Goal: Task Accomplishment & Management: Manage account settings

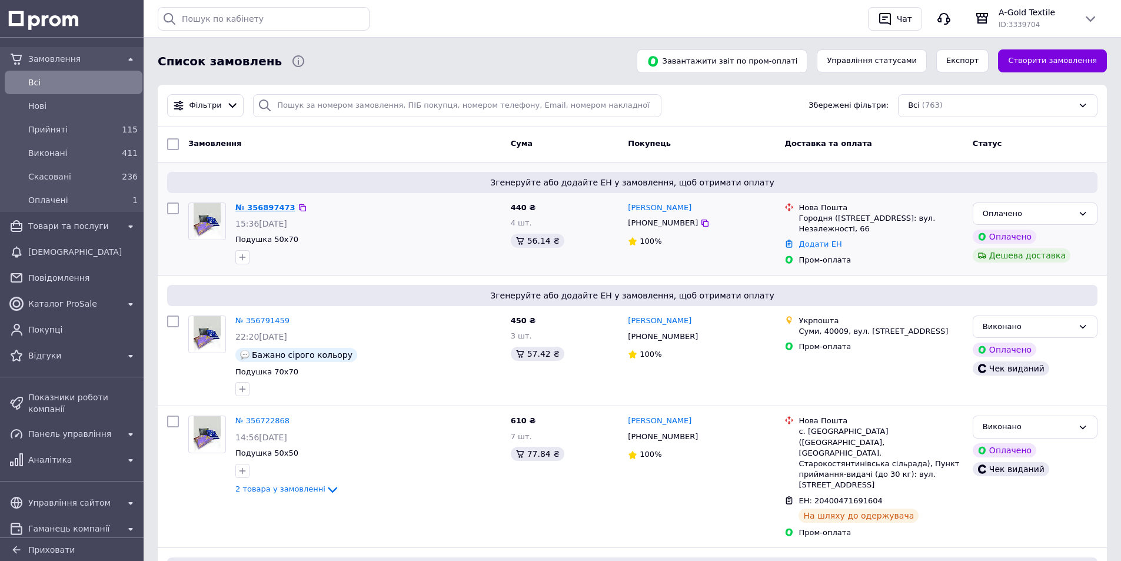
click at [274, 206] on link "№ 356897473" at bounding box center [265, 207] width 60 height 9
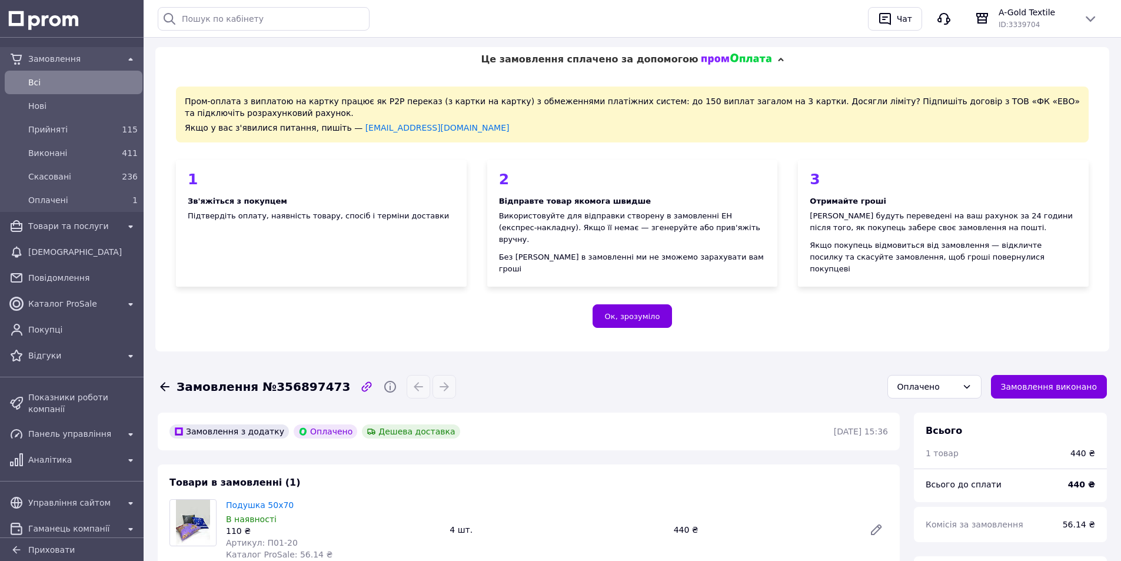
scroll to position [251, 0]
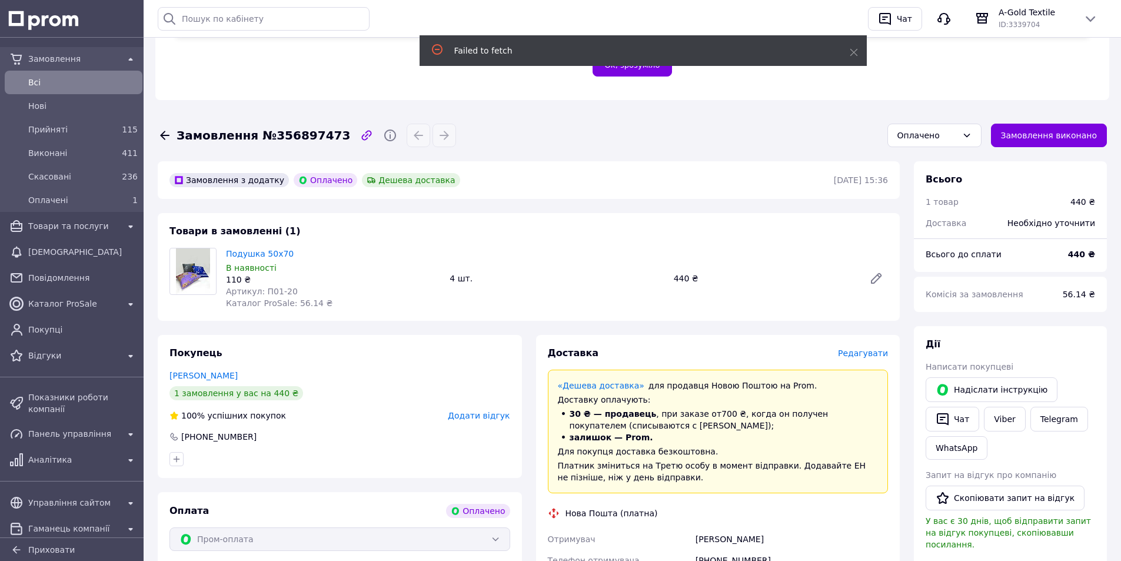
drag, startPoint x: 253, startPoint y: 362, endPoint x: 165, endPoint y: 361, distance: 87.7
click at [165, 361] on div "Покупець Ермоленко Павел 1 замовлення у вас на 440 ₴ 100% успішних покупок Дода…" at bounding box center [340, 406] width 364 height 143
copy link "Ермоленко Павел"
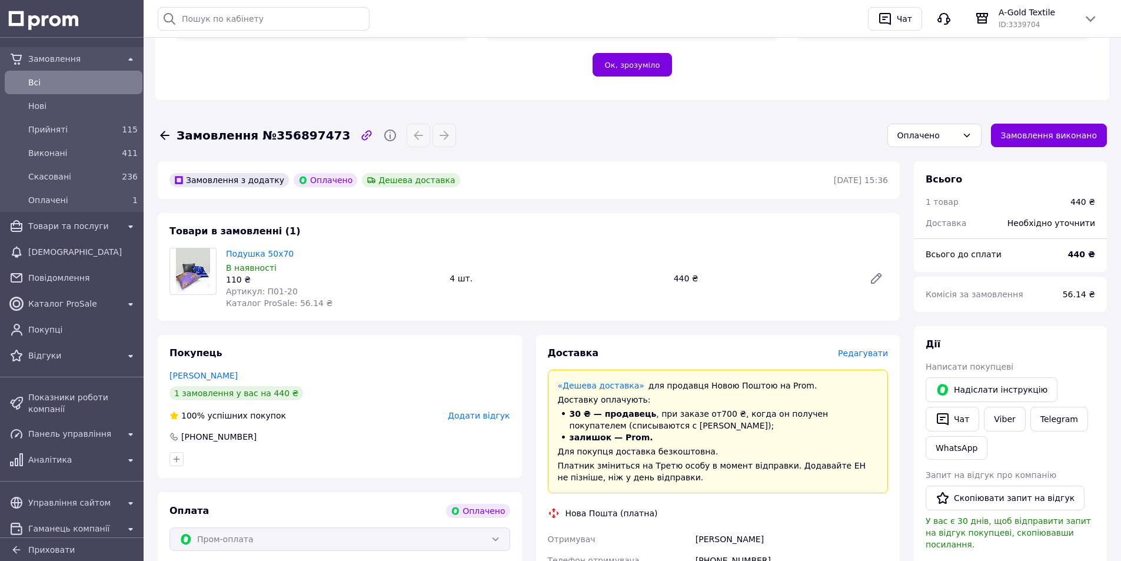
scroll to position [314, 0]
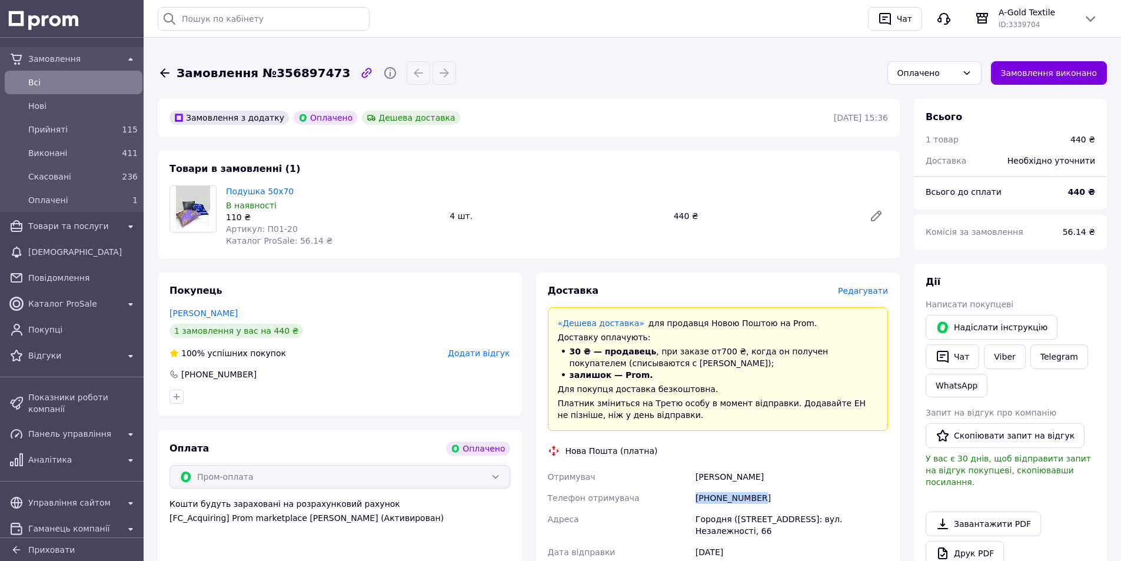
drag, startPoint x: 756, startPoint y: 487, endPoint x: 697, endPoint y: 484, distance: 58.9
click at [697, 487] on div "+380965258015" at bounding box center [791, 497] width 197 height 21
copy div "+380965258015"
drag, startPoint x: 796, startPoint y: 517, endPoint x: 697, endPoint y: 504, distance: 99.7
click at [697, 508] on div "Городня (Чернігівська обл., Чернігівський р-н.), №1: вул. Незалежності, 66" at bounding box center [791, 524] width 197 height 33
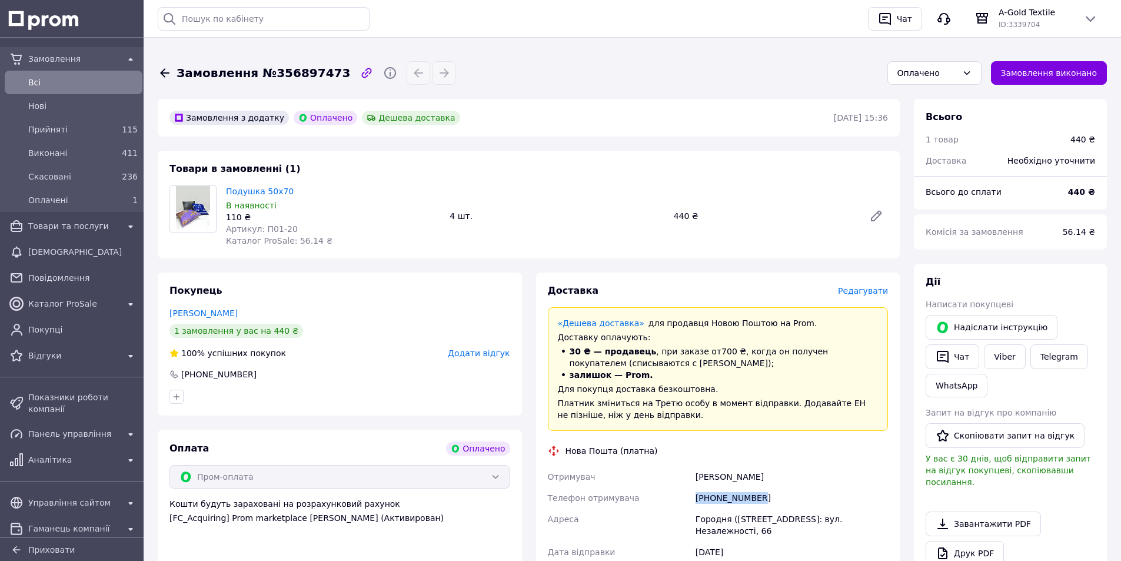
copy div "Городня (Чернігівська обл., Чернігівський р-н.), №1: вул. Незалежності, 66"
drag, startPoint x: 771, startPoint y: 491, endPoint x: 709, endPoint y: 490, distance: 61.8
click at [710, 489] on div "+380965258015" at bounding box center [791, 497] width 197 height 21
copy div "0965258015"
drag, startPoint x: 729, startPoint y: 507, endPoint x: 694, endPoint y: 509, distance: 35.4
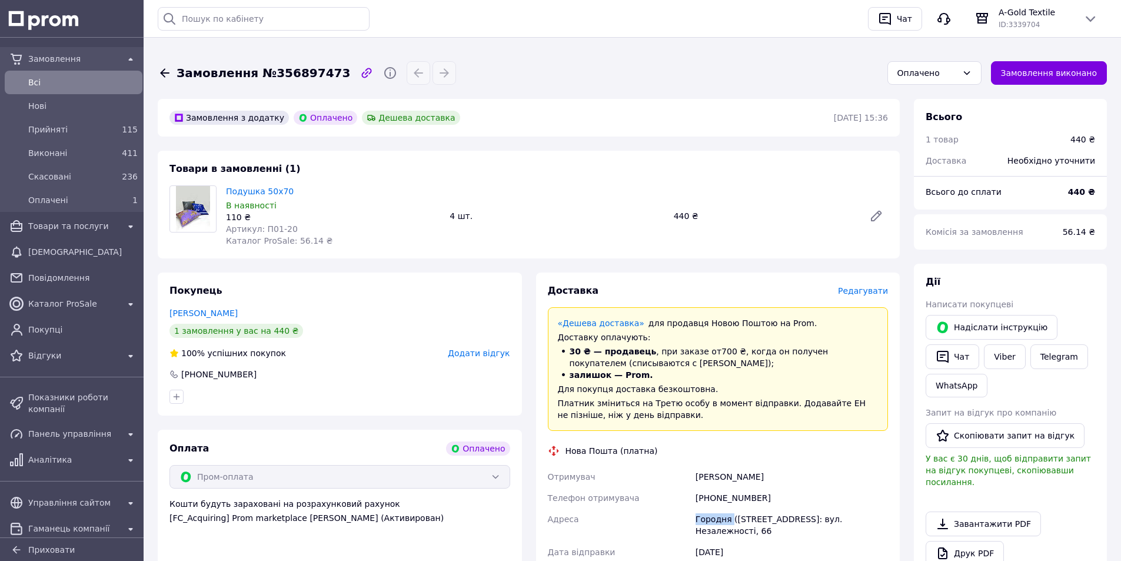
click at [694, 509] on div "Городня (Чернігівська обл., Чернігівський р-н.), №1: вул. Незалежності, 66" at bounding box center [791, 524] width 197 height 33
copy div "Городня"
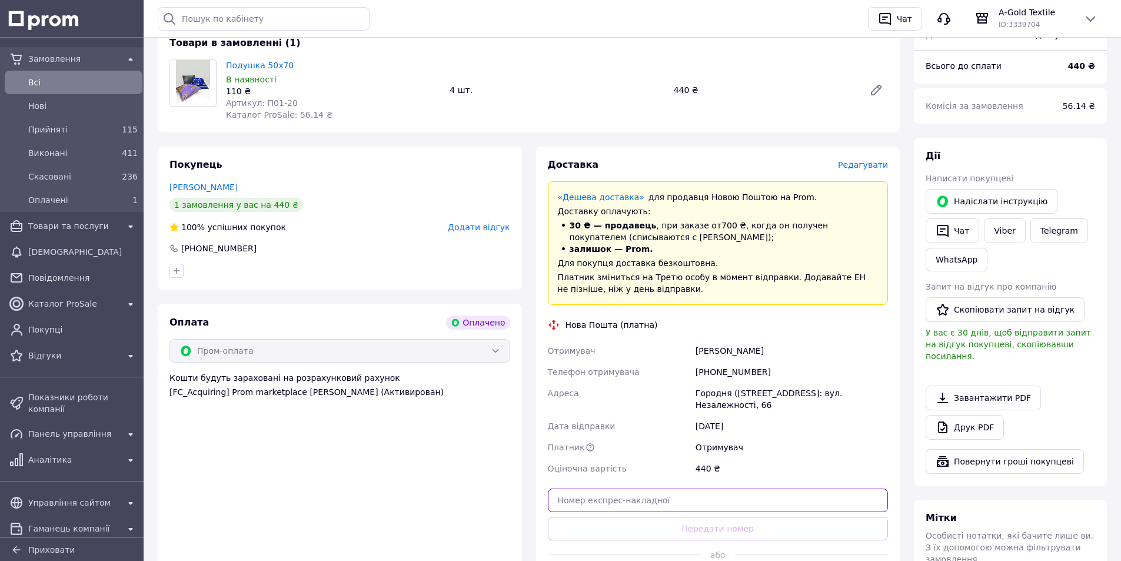
click at [692, 496] on input "text" at bounding box center [718, 500] width 341 height 24
paste input "20400471918914"
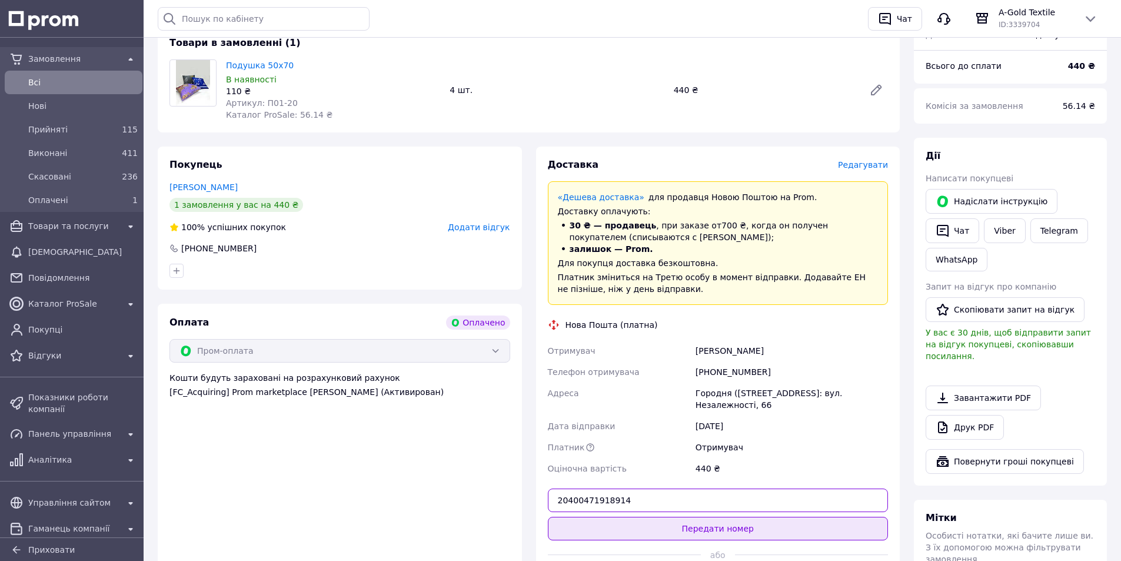
type input "20400471918914"
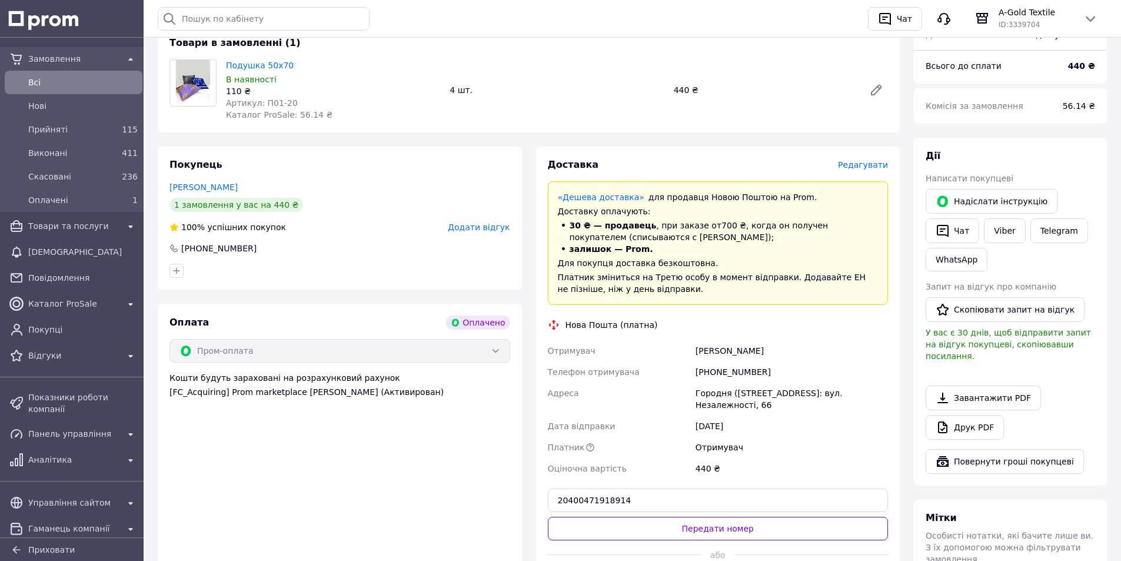
click at [690, 517] on button "Передати номер" at bounding box center [718, 529] width 341 height 24
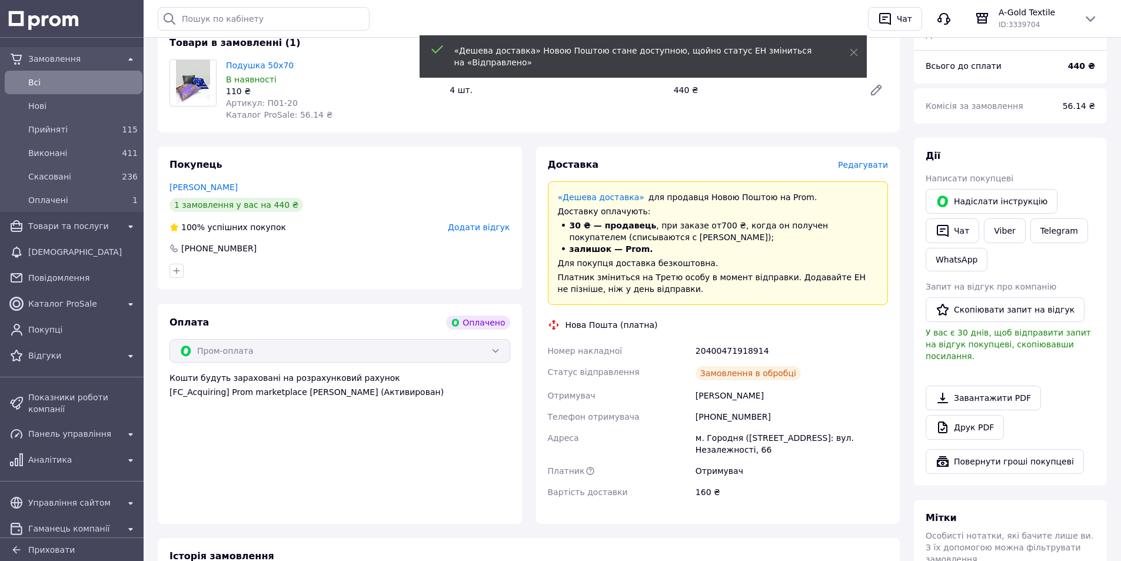
scroll to position [251, 0]
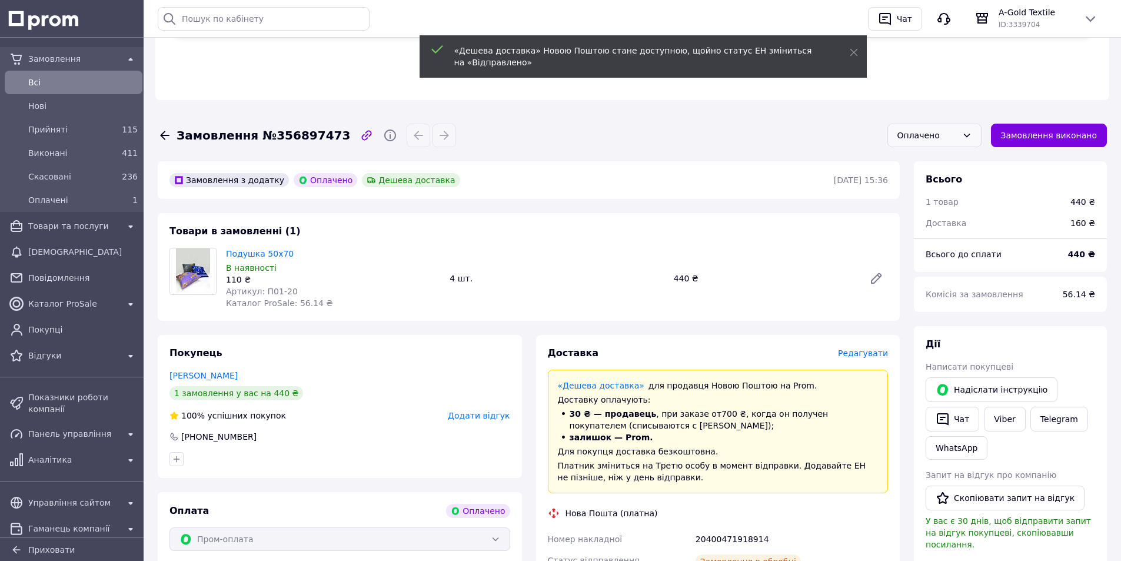
click at [958, 129] on div "Оплачено" at bounding box center [928, 135] width 60 height 13
click at [931, 175] on li "Виконано" at bounding box center [934, 183] width 93 height 22
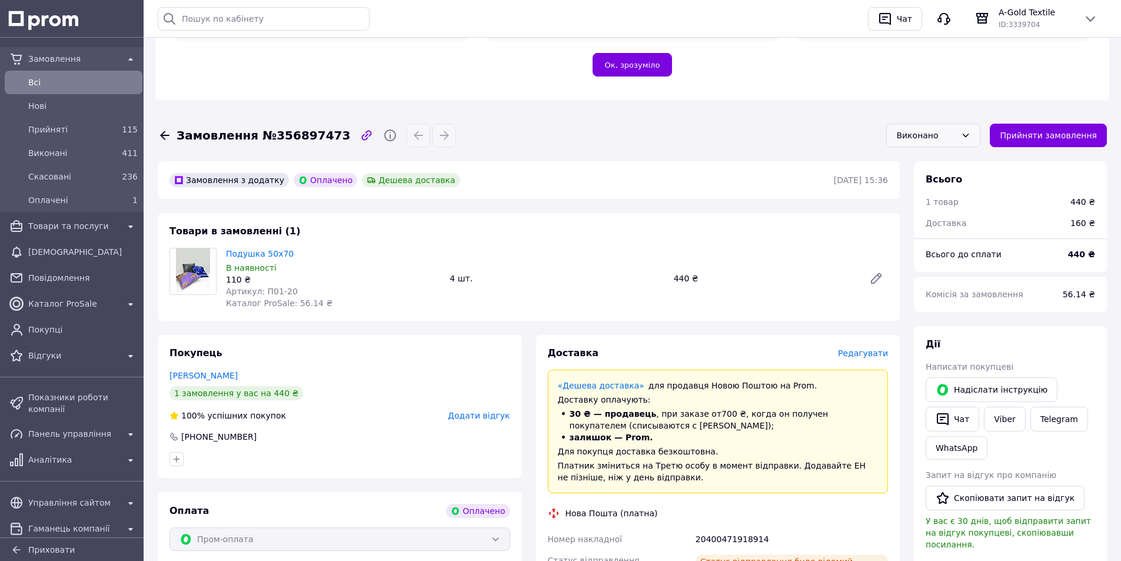
click at [75, 77] on span "Всi" at bounding box center [82, 83] width 109 height 12
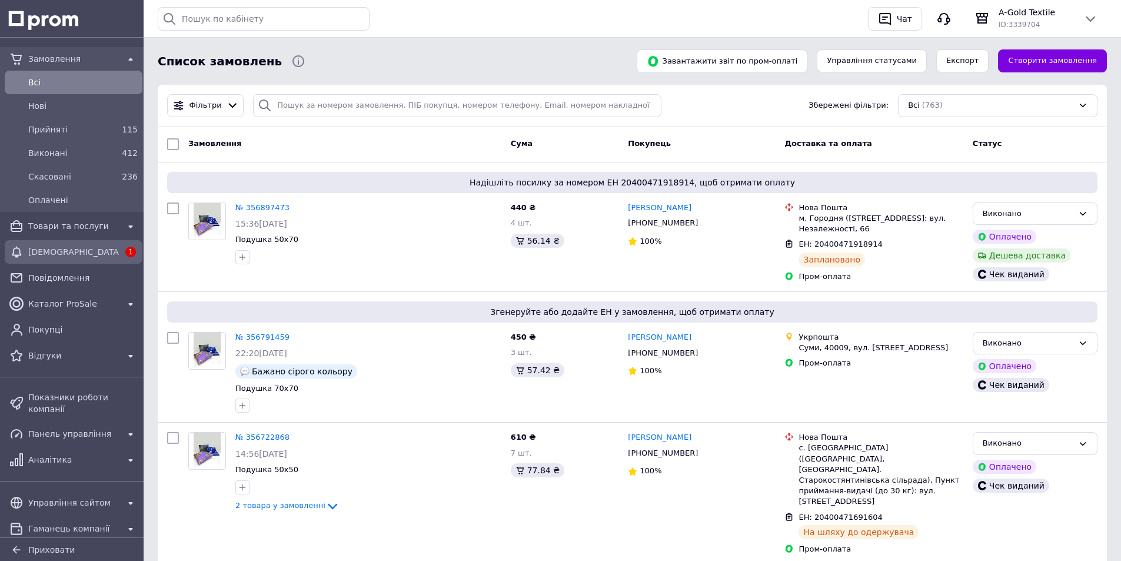
click at [74, 251] on span "[DEMOGRAPHIC_DATA]" at bounding box center [73, 252] width 91 height 12
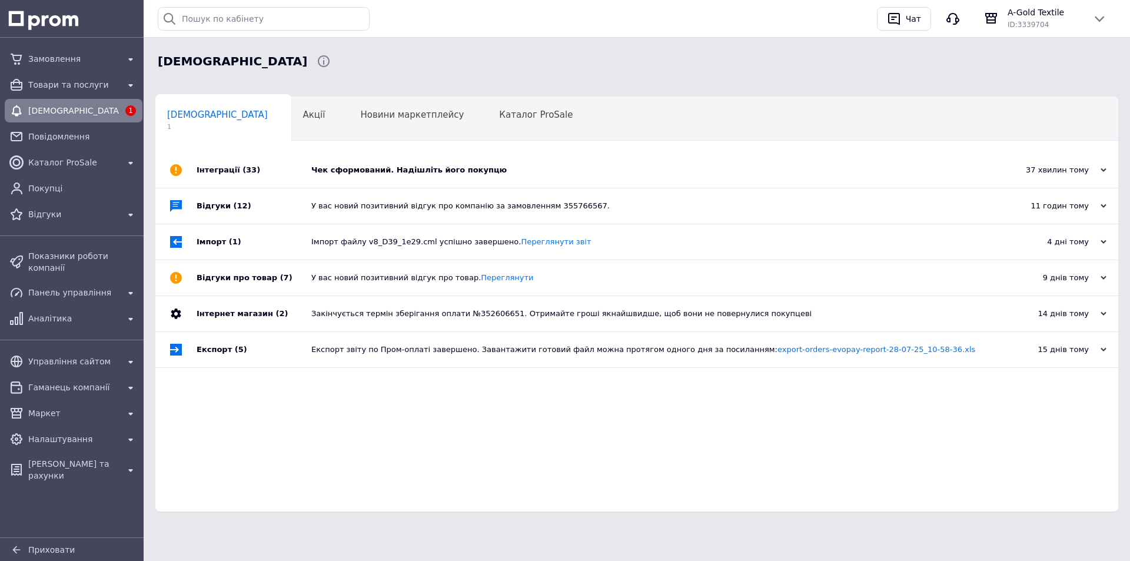
click at [407, 181] on div "Чек сформований. Надішліть його покупцю" at bounding box center [649, 169] width 677 height 35
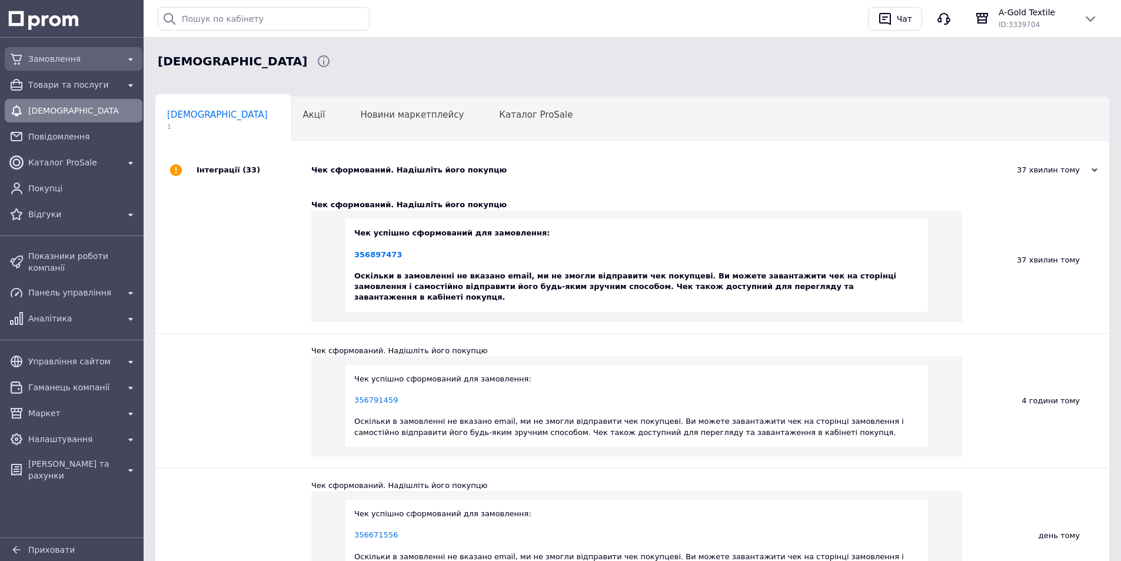
click at [52, 63] on span "Замовлення" at bounding box center [73, 59] width 91 height 12
